Goal: Register for event/course

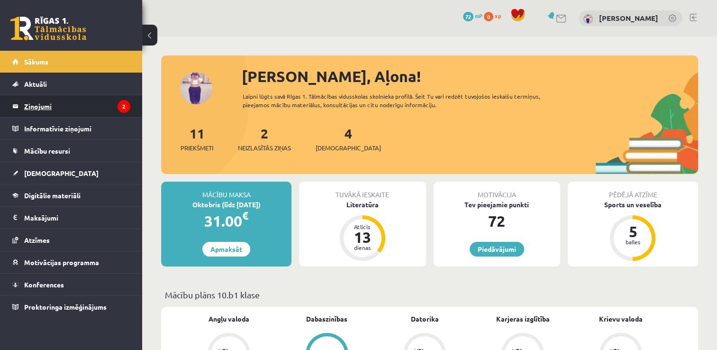
click at [104, 108] on legend "Ziņojumi 2" at bounding box center [77, 106] width 106 height 22
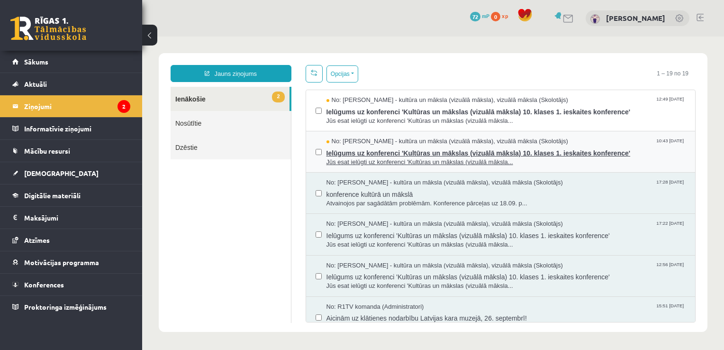
click at [532, 159] on span "Jūs esat ielūgti uz konferenci 'Kultūras un mākslas (vizuālā māksla..." at bounding box center [506, 162] width 360 height 9
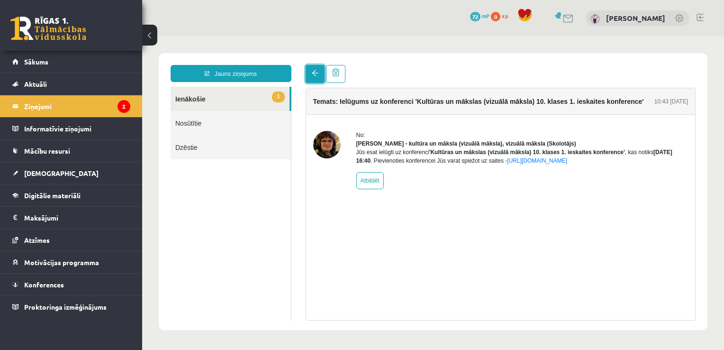
click at [311, 76] on link at bounding box center [315, 74] width 19 height 18
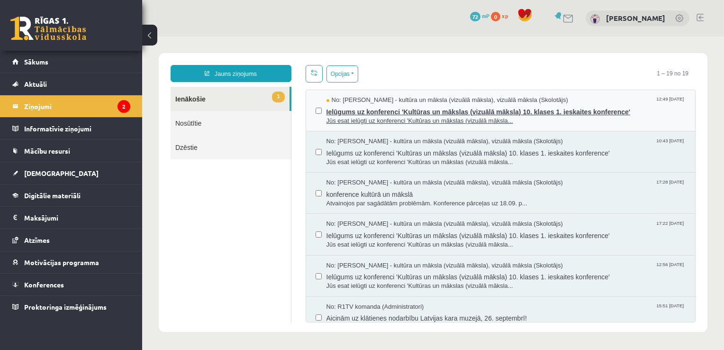
click at [532, 103] on span "No: Ilze Kolka - kultūra un māksla (vizuālā māksla), vizuālā māksla (Skolotājs)" at bounding box center [447, 100] width 242 height 9
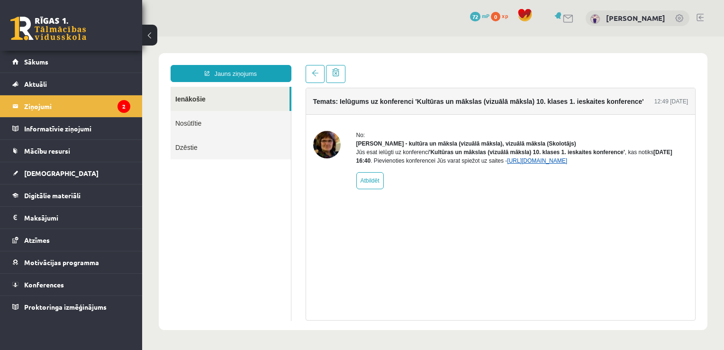
click at [546, 164] on link "https://eskola.r1tv.lv/conferences/5079/join" at bounding box center [537, 160] width 60 height 7
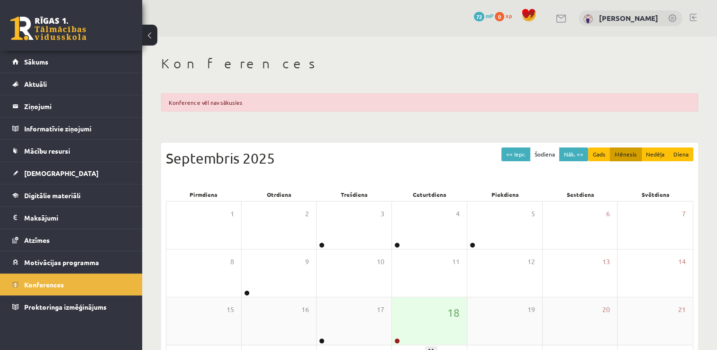
click at [441, 317] on div "18" at bounding box center [429, 320] width 75 height 47
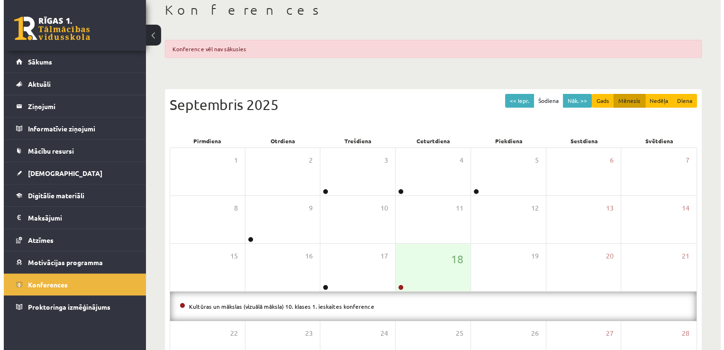
scroll to position [142, 0]
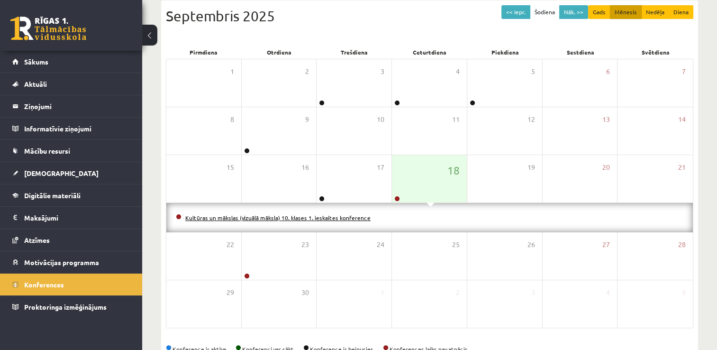
click at [339, 218] on link "Kultūras un mākslas (vizuālā māksla) 10. klases 1. ieskaites konference" at bounding box center [277, 218] width 185 height 8
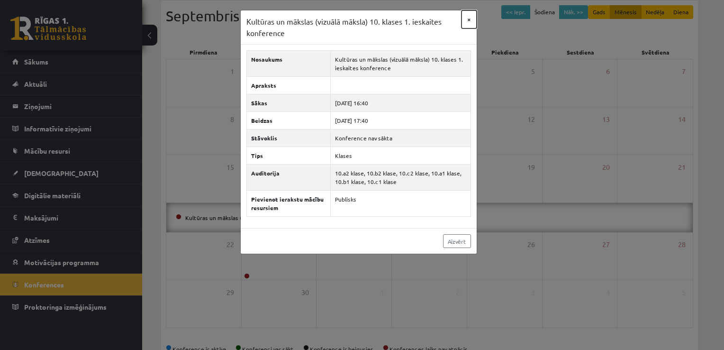
click at [473, 14] on button "×" at bounding box center [468, 19] width 15 height 18
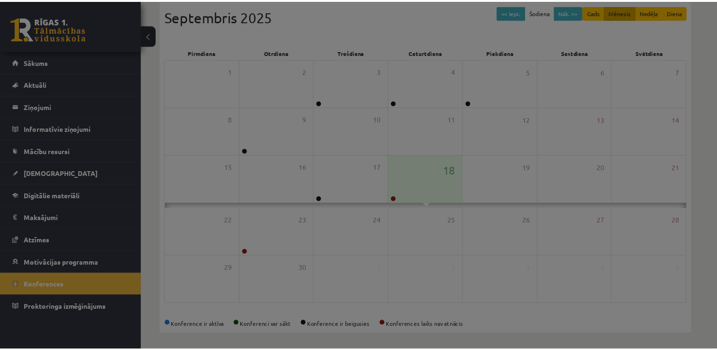
scroll to position [139, 0]
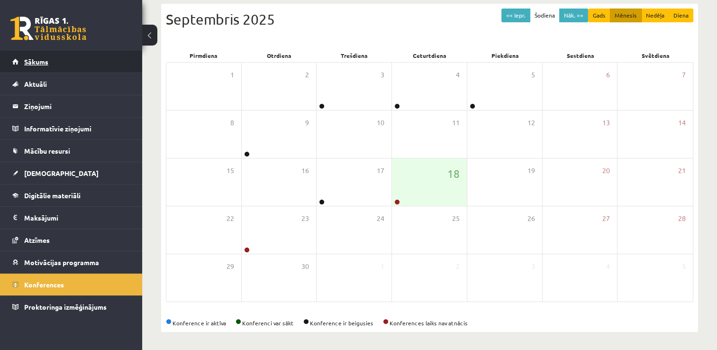
click at [79, 58] on link "Sākums" at bounding box center [71, 62] width 118 height 22
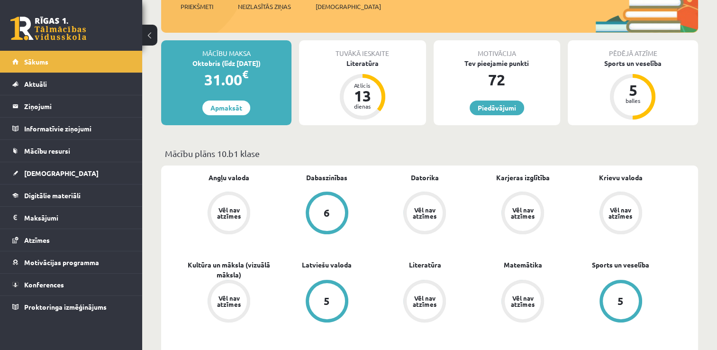
scroll to position [142, 0]
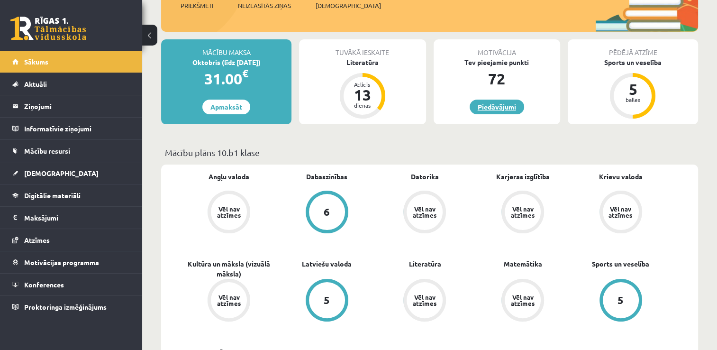
click at [513, 106] on link "Piedāvājumi" at bounding box center [497, 106] width 54 height 15
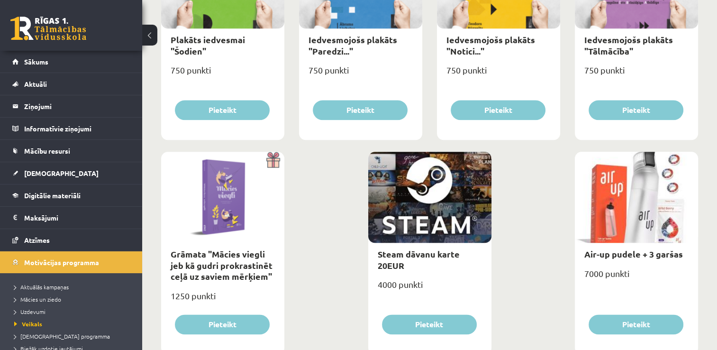
scroll to position [1106, 0]
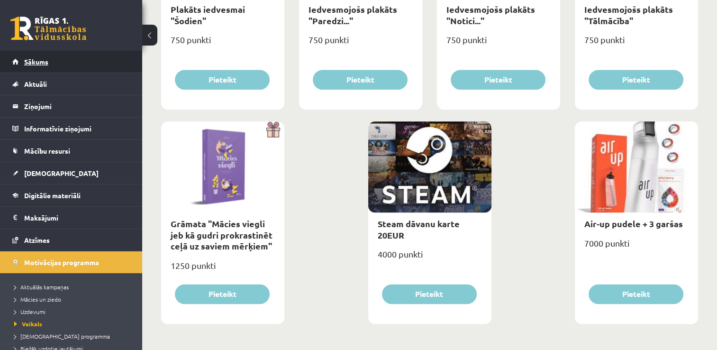
click at [70, 61] on link "Sākums" at bounding box center [71, 62] width 118 height 22
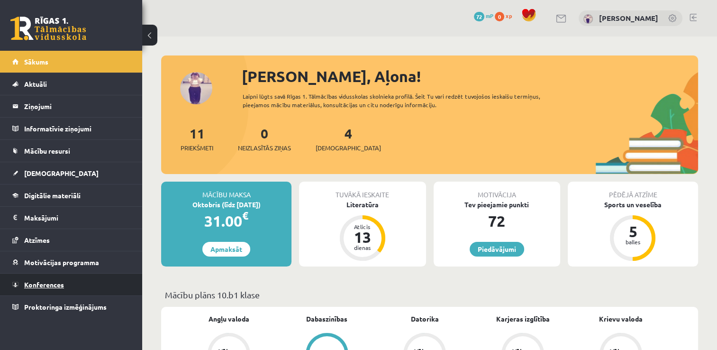
click at [59, 286] on span "Konferences" at bounding box center [44, 284] width 40 height 9
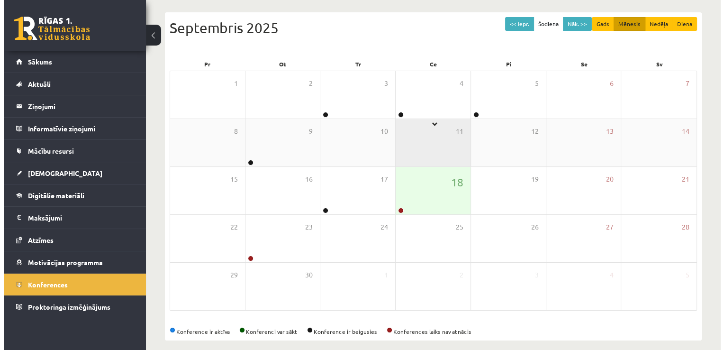
scroll to position [102, 0]
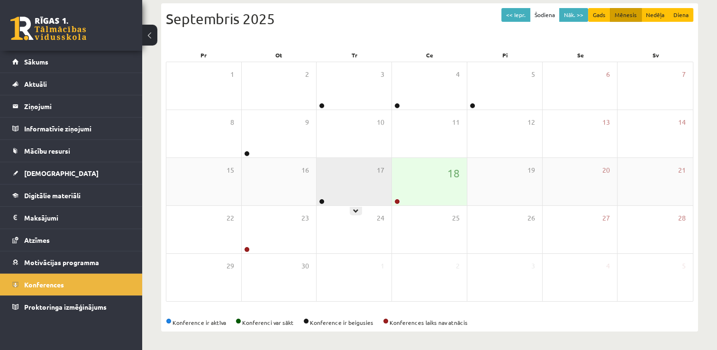
click at [356, 196] on div "17" at bounding box center [354, 181] width 75 height 47
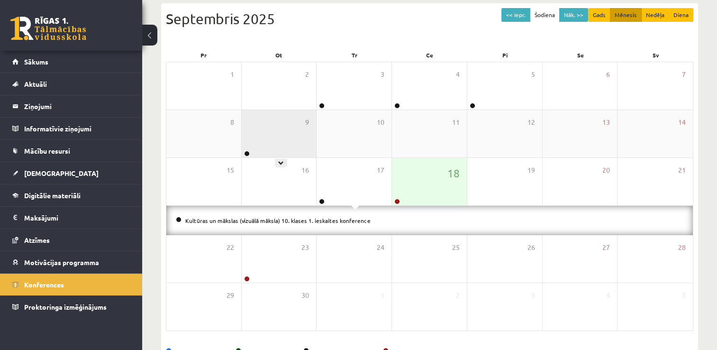
click at [253, 150] on div "9" at bounding box center [279, 133] width 75 height 47
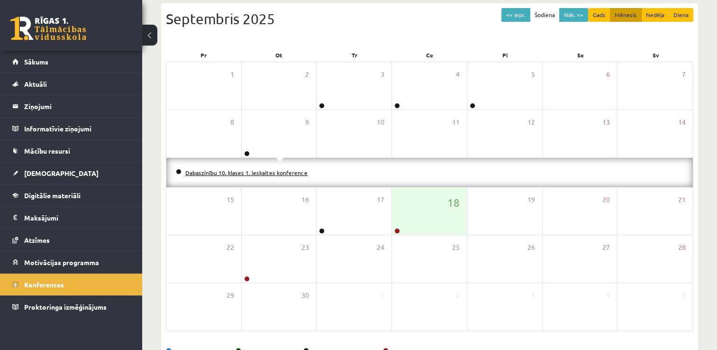
click at [269, 172] on link "Dabaszinību 10. klases 1. ieskaites konference" at bounding box center [246, 173] width 122 height 8
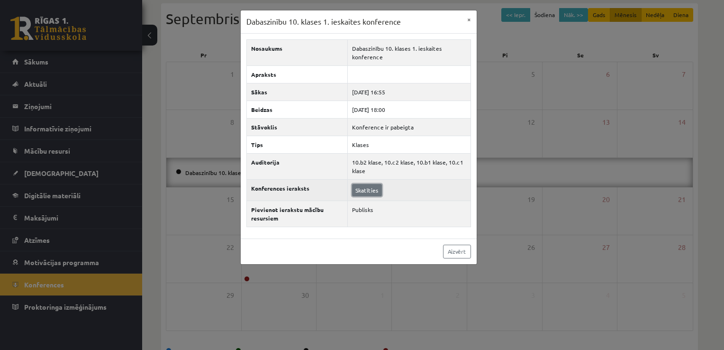
click at [367, 190] on link "Skatīties" at bounding box center [367, 190] width 30 height 12
